Goal: Information Seeking & Learning: Learn about a topic

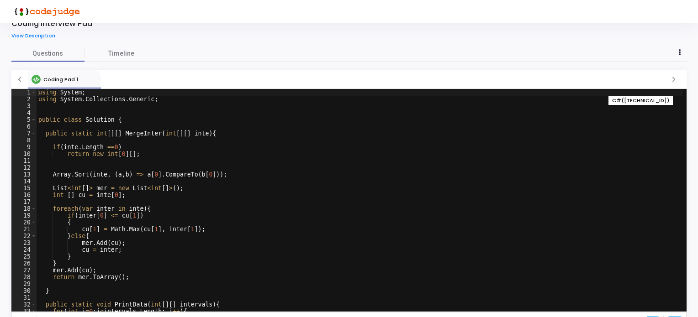
scroll to position [30, 0]
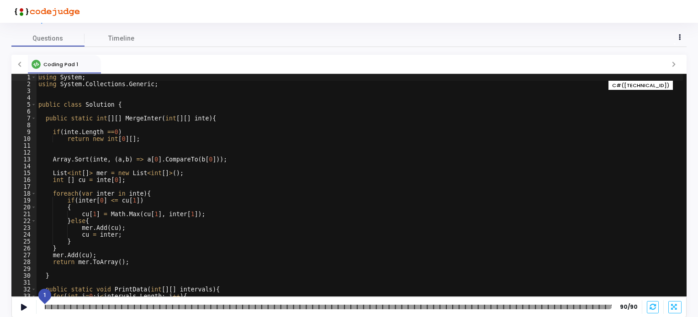
drag, startPoint x: 402, startPoint y: 298, endPoint x: 45, endPoint y: 312, distance: 357.1
click at [45, 312] on div "1 90/90" at bounding box center [348, 307] width 675 height 21
click at [53, 306] on div at bounding box center [330, 307] width 571 height 5
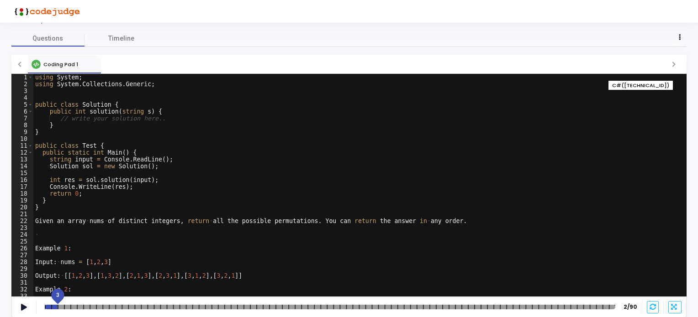
click at [57, 307] on div at bounding box center [330, 307] width 571 height 5
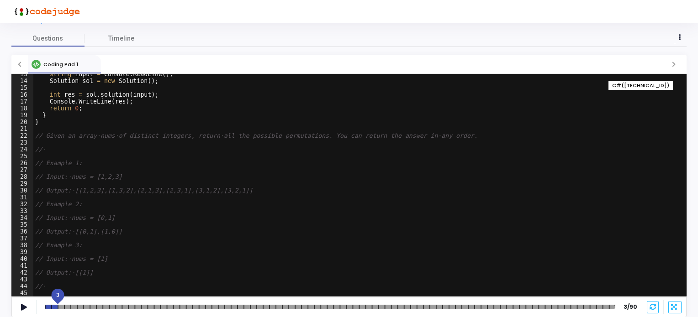
scroll to position [0, 0]
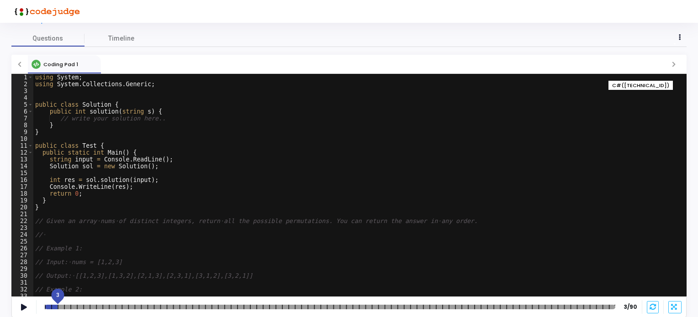
click at [65, 307] on div at bounding box center [330, 307] width 571 height 5
click at [73, 307] on div at bounding box center [330, 307] width 571 height 5
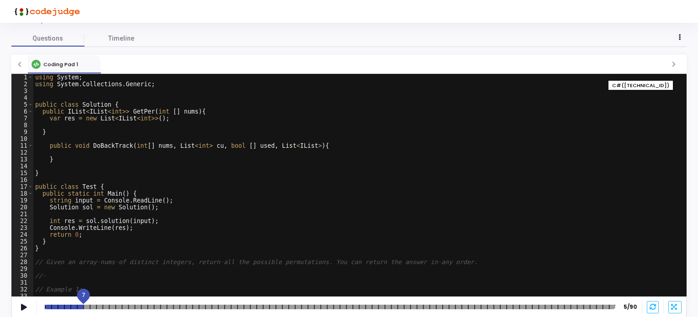
click at [85, 308] on div at bounding box center [330, 307] width 571 height 5
click at [106, 308] on div at bounding box center [330, 307] width 571 height 5
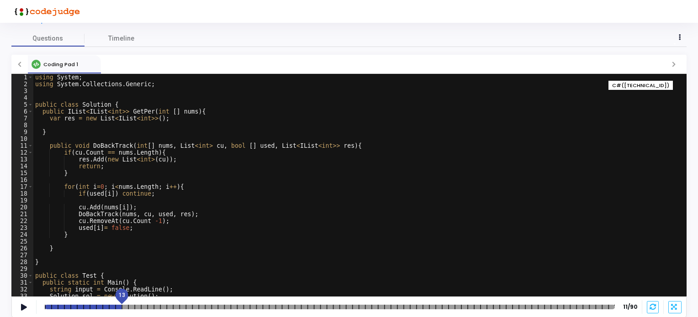
click at [125, 307] on div at bounding box center [330, 307] width 570 height 5
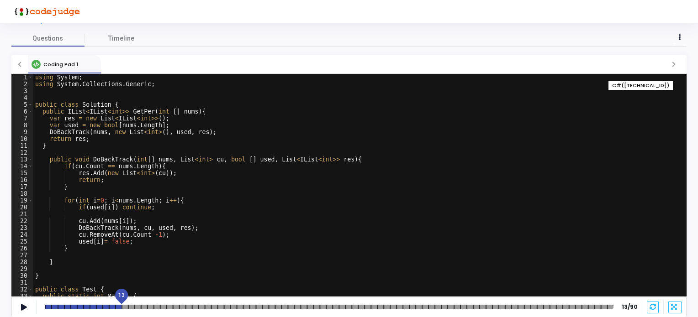
click at [151, 306] on div at bounding box center [329, 307] width 569 height 5
click at [186, 307] on div at bounding box center [329, 307] width 569 height 5
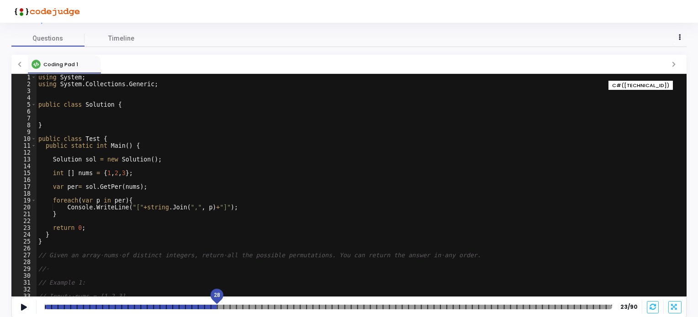
click at [217, 308] on div at bounding box center [328, 307] width 567 height 5
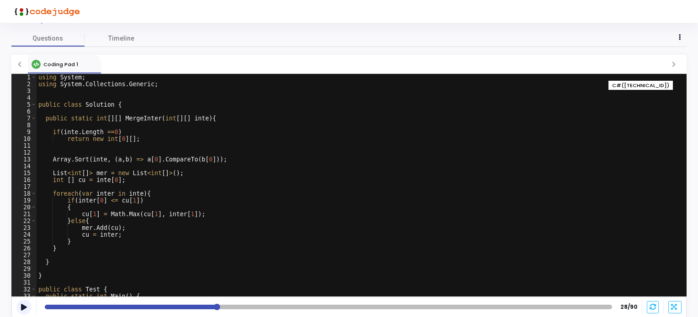
click at [25, 307] on icon at bounding box center [24, 307] width 6 height 5
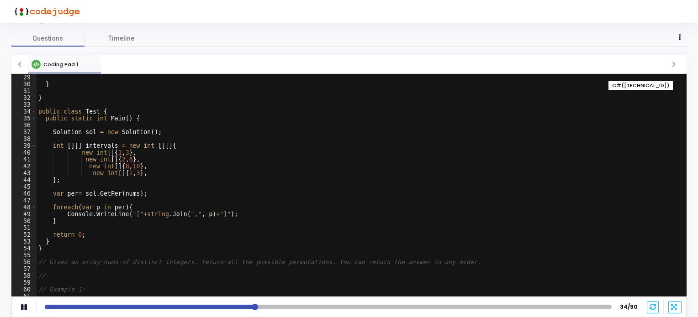
scroll to position [192, 0]
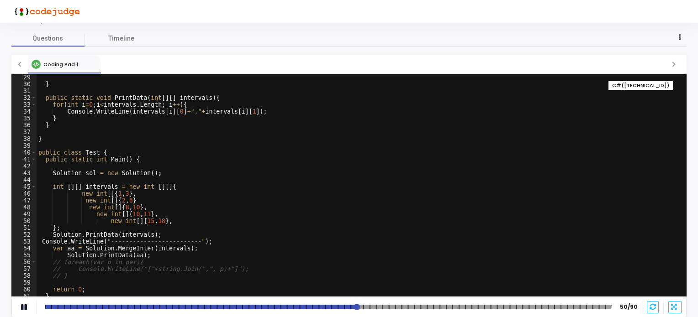
click at [385, 307] on div "50" at bounding box center [328, 307] width 567 height 5
click at [418, 306] on div at bounding box center [328, 307] width 567 height 5
click at [463, 305] on div at bounding box center [328, 307] width 567 height 5
click at [498, 305] on div at bounding box center [328, 307] width 567 height 5
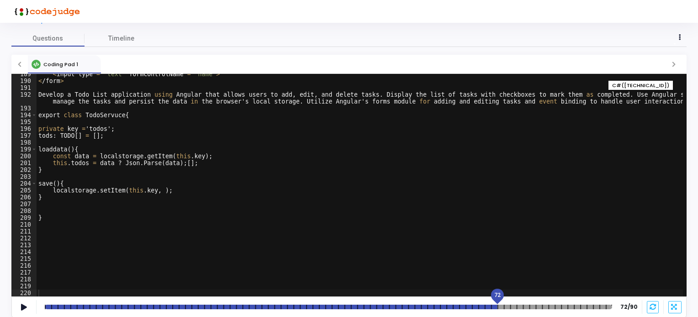
scroll to position [1298, 0]
click at [526, 307] on div at bounding box center [328, 307] width 567 height 5
click at [549, 307] on div at bounding box center [328, 307] width 567 height 5
click at [577, 307] on div at bounding box center [328, 307] width 567 height 5
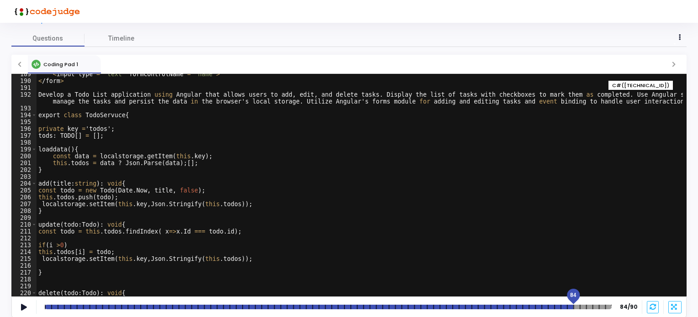
click at [594, 307] on div at bounding box center [328, 307] width 567 height 5
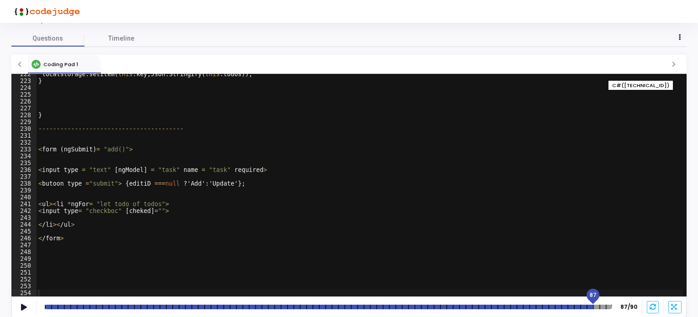
scroll to position [1531, 0]
